Goal: Transaction & Acquisition: Purchase product/service

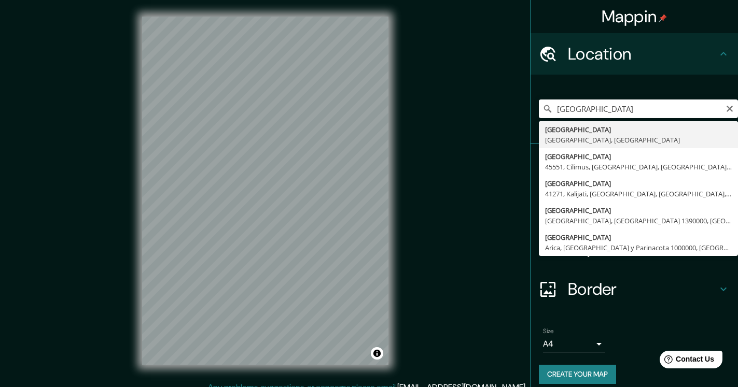
type input "[GEOGRAPHIC_DATA], [GEOGRAPHIC_DATA], [GEOGRAPHIC_DATA]"
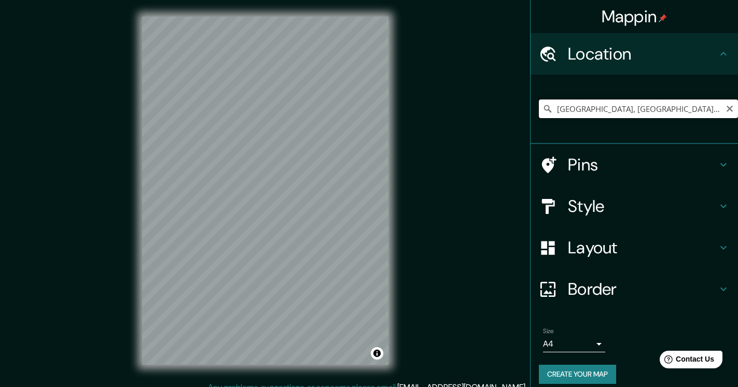
click at [617, 111] on input "[GEOGRAPHIC_DATA], [GEOGRAPHIC_DATA], [GEOGRAPHIC_DATA]" at bounding box center [638, 109] width 199 height 19
click at [663, 109] on input "[GEOGRAPHIC_DATA], [GEOGRAPHIC_DATA], [GEOGRAPHIC_DATA]" at bounding box center [638, 109] width 199 height 19
click at [401, 194] on div "© Mapbox © OpenStreetMap Improve this map" at bounding box center [264, 191] width 279 height 382
click at [87, 160] on div "Mappin Location [GEOGRAPHIC_DATA], [GEOGRAPHIC_DATA], [GEOGRAPHIC_DATA] Pins St…" at bounding box center [369, 199] width 738 height 398
click at [469, 89] on div "Mappin Location [GEOGRAPHIC_DATA], [GEOGRAPHIC_DATA], [GEOGRAPHIC_DATA] Pins St…" at bounding box center [369, 199] width 738 height 398
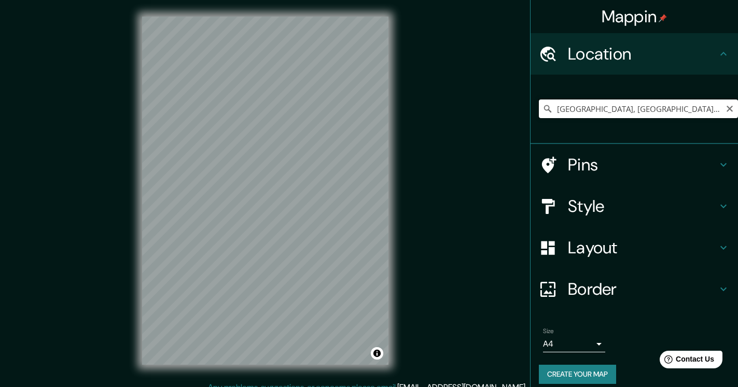
click at [582, 100] on input "[GEOGRAPHIC_DATA], [GEOGRAPHIC_DATA], [GEOGRAPHIC_DATA]" at bounding box center [638, 109] width 199 height 19
click at [632, 104] on input "Pick your city or area" at bounding box center [638, 109] width 199 height 19
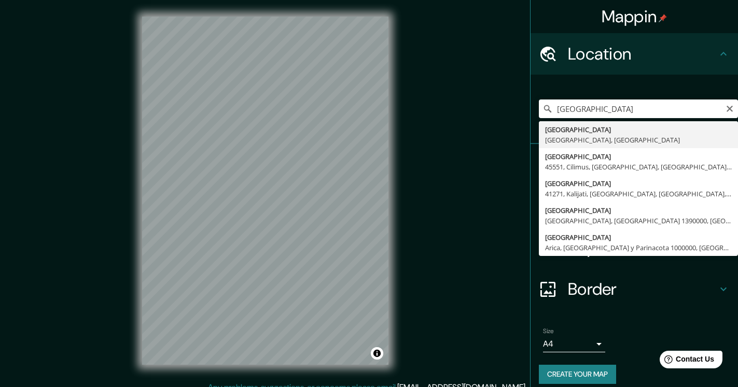
type input "[GEOGRAPHIC_DATA], [GEOGRAPHIC_DATA], [GEOGRAPHIC_DATA]"
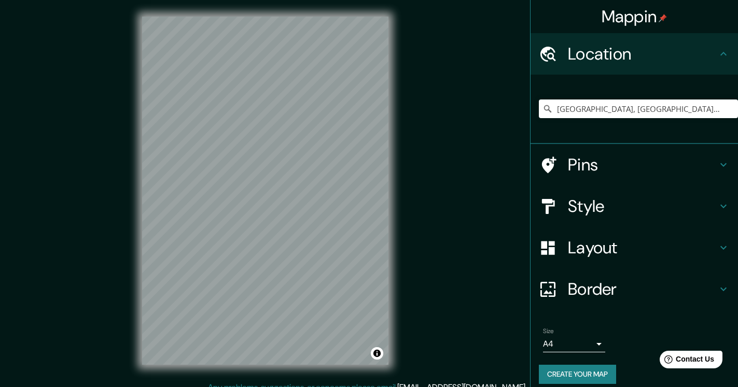
click at [607, 278] on div "Border" at bounding box center [633, 289] width 207 height 41
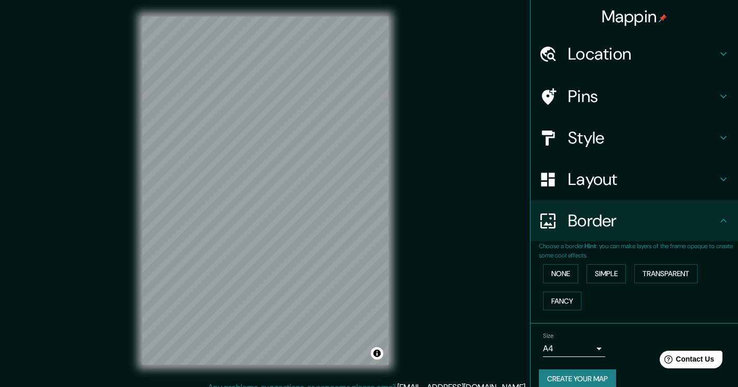
click at [592, 135] on h4 "Style" at bounding box center [642, 138] width 149 height 21
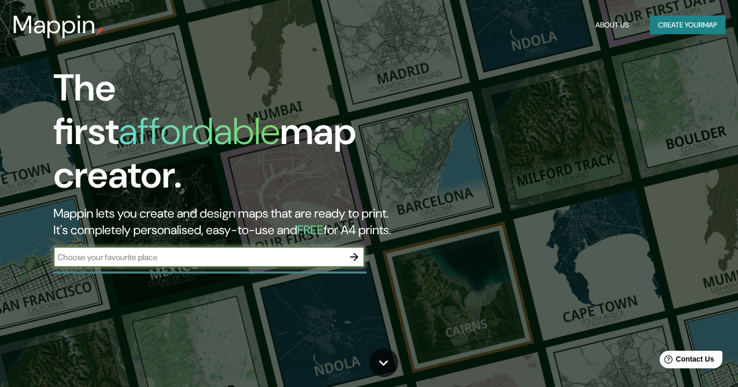
click at [360, 251] on icon "button" at bounding box center [354, 257] width 12 height 12
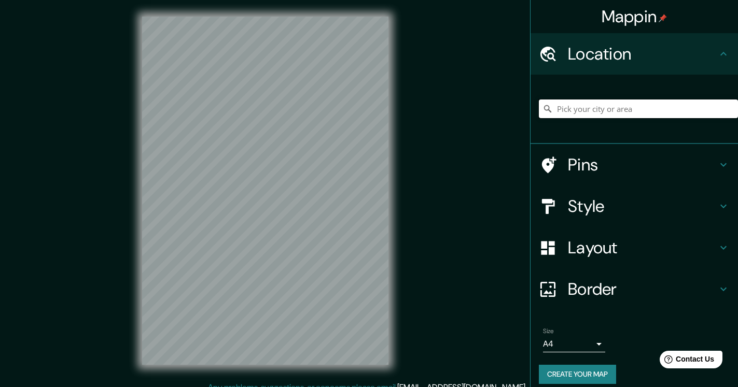
click at [601, 107] on input "Pick your city or area" at bounding box center [638, 109] width 199 height 19
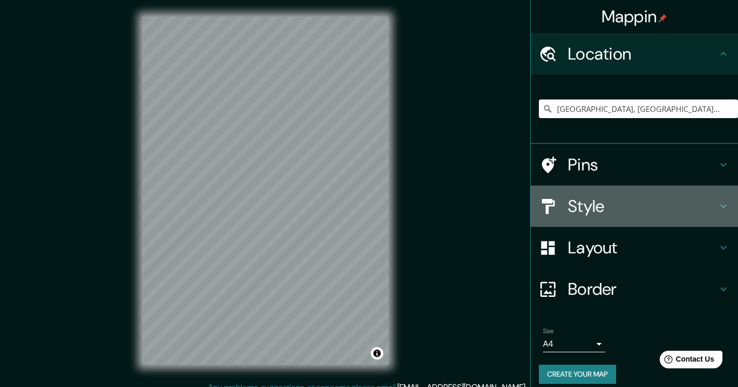
click at [571, 205] on h4 "Style" at bounding box center [642, 206] width 149 height 21
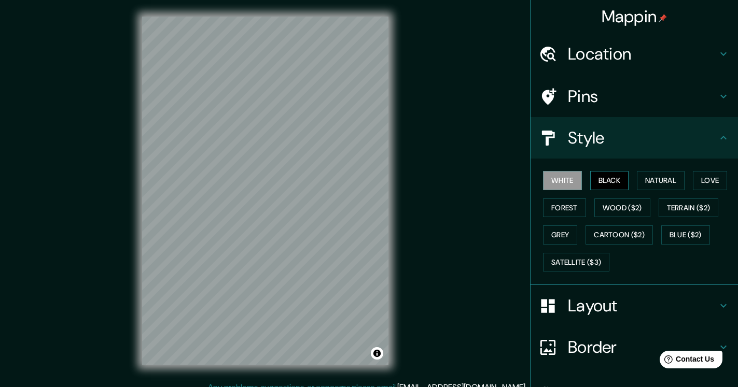
click at [600, 177] on button "Black" at bounding box center [609, 180] width 39 height 19
click at [592, 58] on h4 "Location" at bounding box center [642, 54] width 149 height 21
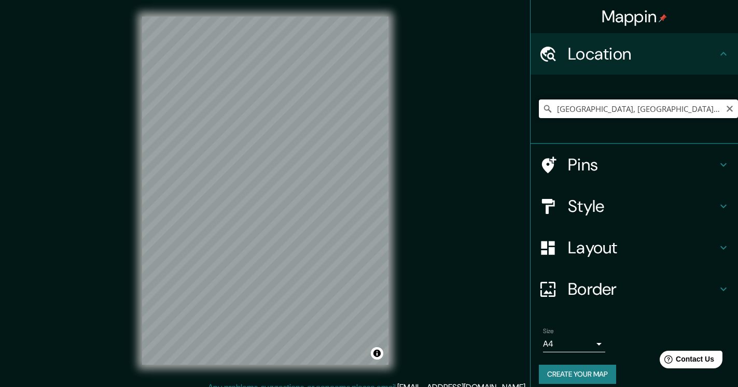
click at [584, 108] on input "Lima, Provincia de Lima, Perú" at bounding box center [638, 109] width 199 height 19
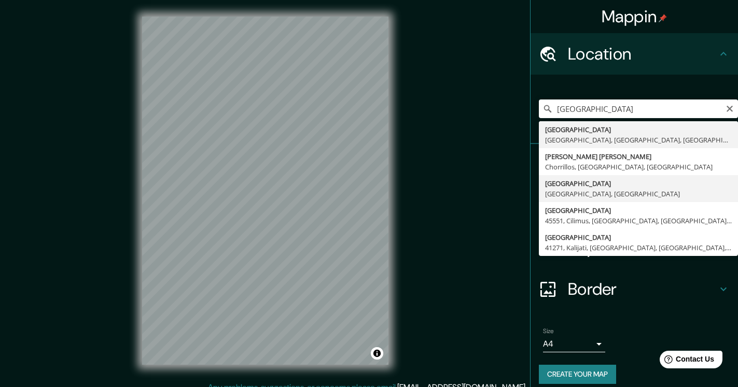
type input "[GEOGRAPHIC_DATA], [GEOGRAPHIC_DATA], [GEOGRAPHIC_DATA]"
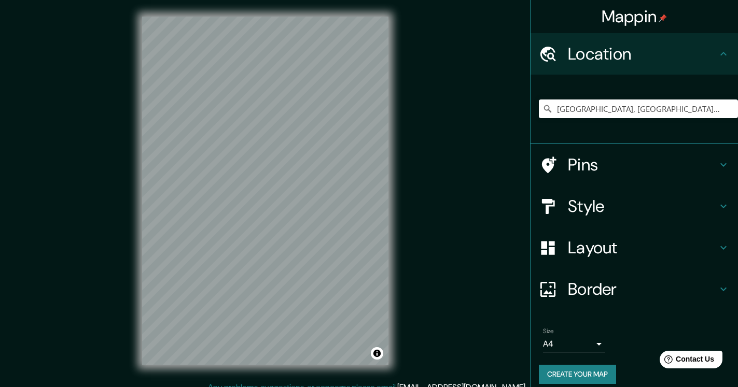
click at [70, 219] on div "Mappin Location [GEOGRAPHIC_DATA], [GEOGRAPHIC_DATA], [GEOGRAPHIC_DATA] Pins St…" at bounding box center [369, 199] width 738 height 398
click at [408, 294] on div "Mappin Location [GEOGRAPHIC_DATA], [GEOGRAPHIC_DATA], [GEOGRAPHIC_DATA] Pins St…" at bounding box center [369, 199] width 738 height 398
click at [65, 210] on div "Mappin Location [GEOGRAPHIC_DATA], [GEOGRAPHIC_DATA], [GEOGRAPHIC_DATA] Pins St…" at bounding box center [369, 199] width 738 height 398
click at [398, 129] on div "© Mapbox © OpenStreetMap Improve this map" at bounding box center [264, 191] width 279 height 382
drag, startPoint x: 607, startPoint y: 90, endPoint x: 609, endPoint y: 110, distance: 20.3
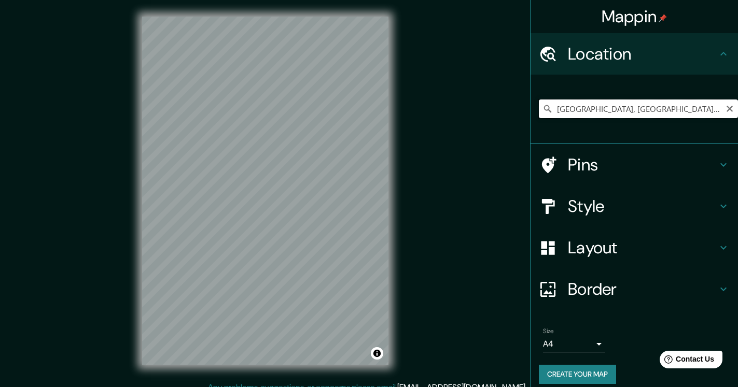
click at [608, 111] on input "[GEOGRAPHIC_DATA], [GEOGRAPHIC_DATA], [GEOGRAPHIC_DATA]" at bounding box center [638, 109] width 199 height 19
click at [552, 111] on icon at bounding box center [547, 109] width 10 height 10
click at [548, 108] on icon at bounding box center [547, 109] width 10 height 10
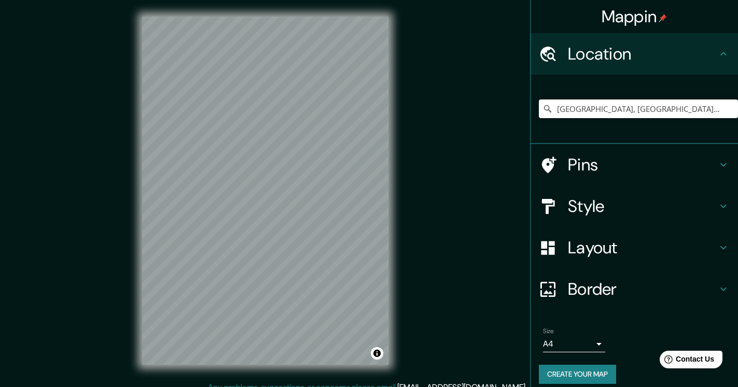
click at [288, 201] on div "© Mapbox © OpenStreetMap Improve this map" at bounding box center [264, 191] width 279 height 382
drag, startPoint x: 389, startPoint y: 185, endPoint x: 389, endPoint y: 268, distance: 83.5
click at [389, 268] on div "© Mapbox © OpenStreetMap Improve this map" at bounding box center [264, 191] width 279 height 382
click at [425, 192] on div "Mappin Location [GEOGRAPHIC_DATA], [GEOGRAPHIC_DATA], [GEOGRAPHIC_DATA] Pins St…" at bounding box center [369, 199] width 738 height 398
click at [259, 6] on div "© Mapbox © OpenStreetMap Improve this map" at bounding box center [264, 191] width 279 height 382
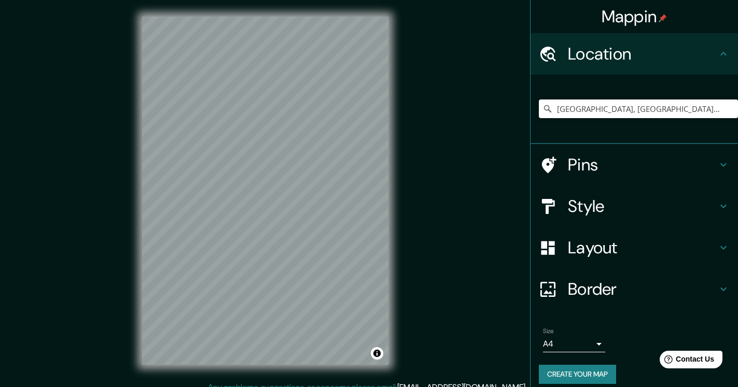
click at [397, 143] on div "© Mapbox © OpenStreetMap Improve this map" at bounding box center [264, 191] width 279 height 382
click at [579, 104] on input "Pick your city or area" at bounding box center [638, 109] width 199 height 19
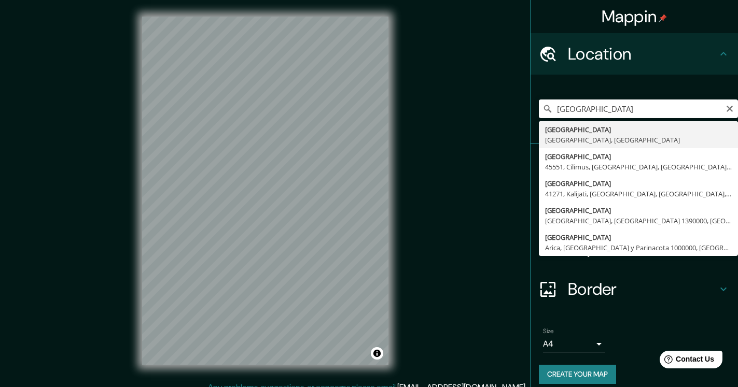
type input "[GEOGRAPHIC_DATA], [GEOGRAPHIC_DATA], [GEOGRAPHIC_DATA]"
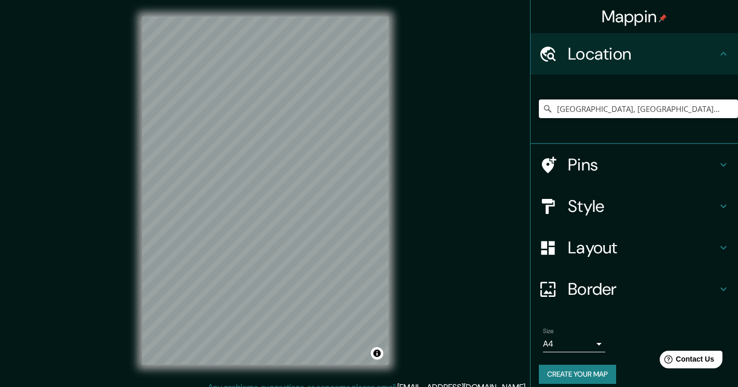
click at [583, 132] on div "[GEOGRAPHIC_DATA], [GEOGRAPHIC_DATA], [GEOGRAPHIC_DATA]" at bounding box center [638, 109] width 199 height 52
